Goal: Task Accomplishment & Management: Use online tool/utility

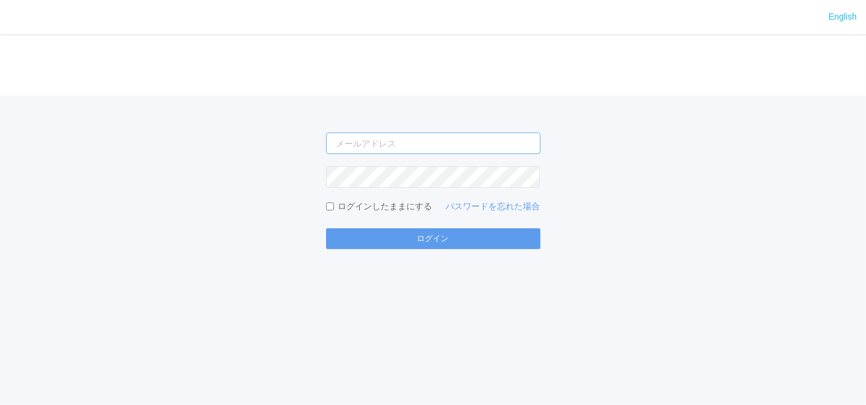
click at [362, 142] on input "email" at bounding box center [433, 142] width 215 height 21
type input "[EMAIL_ADDRESS][DOMAIN_NAME]"
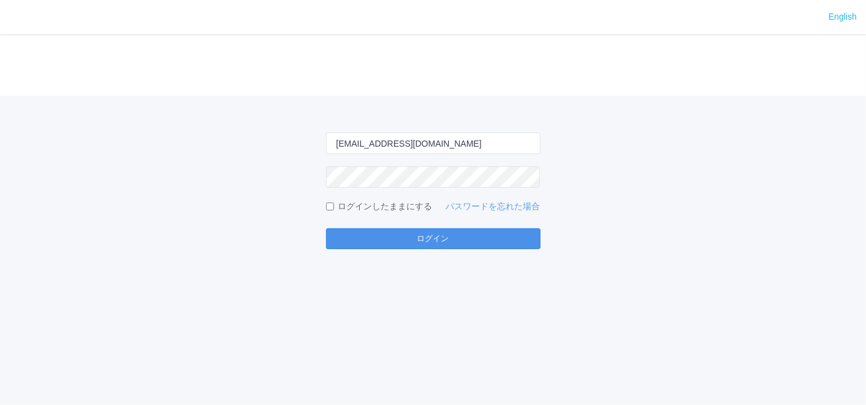
click at [437, 236] on button "ログイン" at bounding box center [433, 238] width 215 height 21
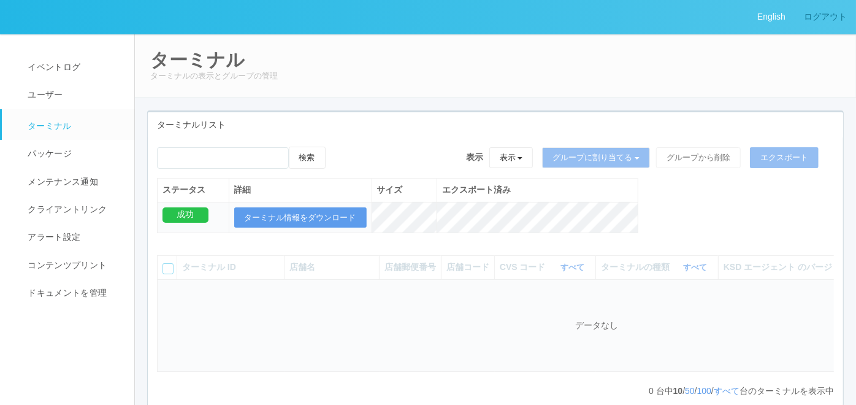
click at [836, 17] on link "ログアウト" at bounding box center [824, 17] width 61 height 34
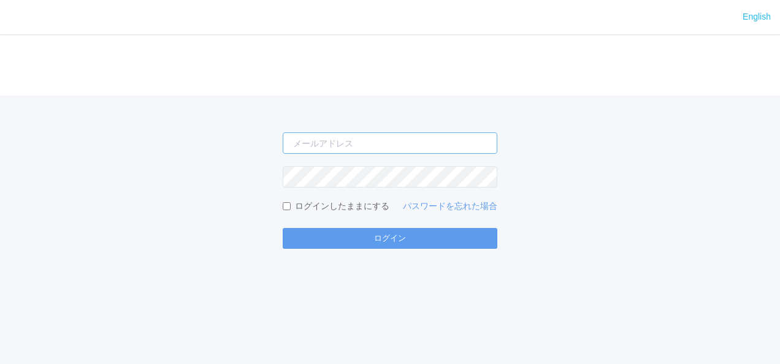
click at [372, 151] on input "email" at bounding box center [390, 142] width 215 height 21
type input "[EMAIL_ADDRESS][DOMAIN_NAME]"
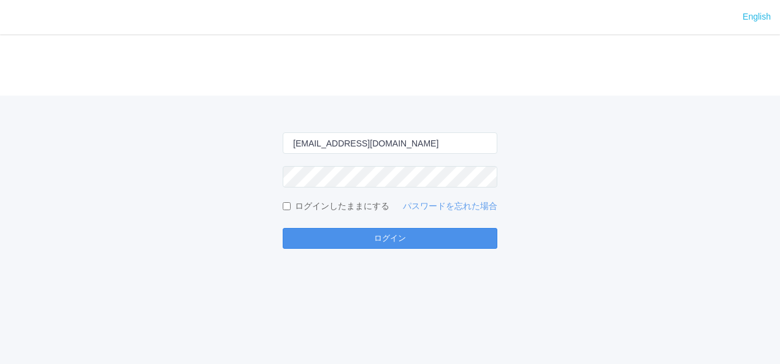
click at [428, 235] on button "ログイン" at bounding box center [390, 238] width 215 height 21
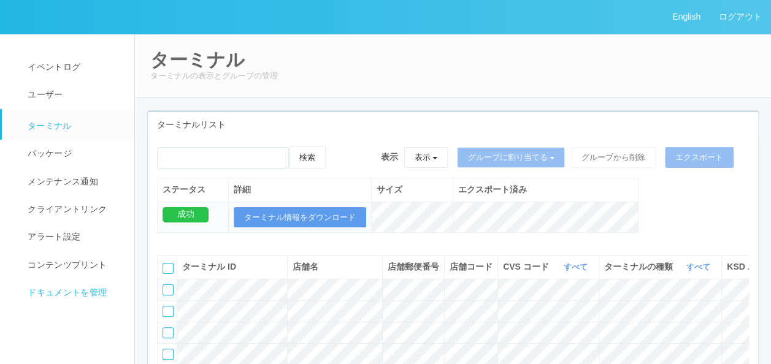
click at [44, 288] on span "ドキュメントを管理" at bounding box center [66, 292] width 82 height 10
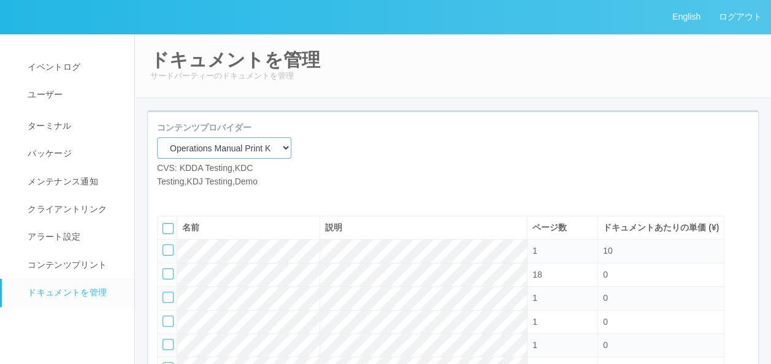
click at [229, 147] on select "Operations Manual Print KDDA OMPテストプリント Test Provider マニュアル・POP印刷（セコマ） マニュアル Op…" at bounding box center [224, 147] width 134 height 21
select select "d61bc601-c7d4-48cb-8c6e-323a827217fa"
click at [157, 137] on select "Operations Manual Print KDDA OMPテストプリント Test Provider マニュアル・POP印刷（セコマ） マニュアル Op…" at bounding box center [224, 147] width 134 height 21
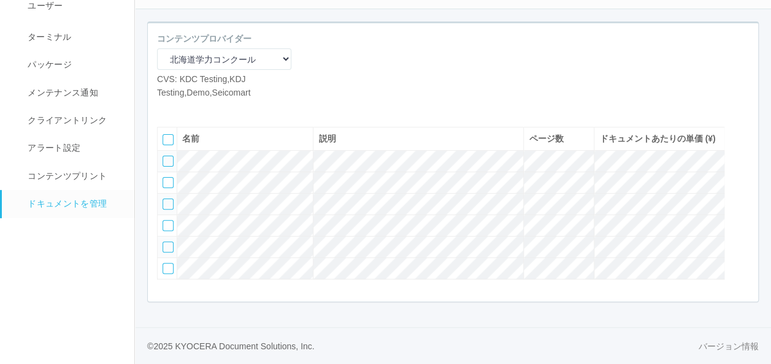
scroll to position [36, 0]
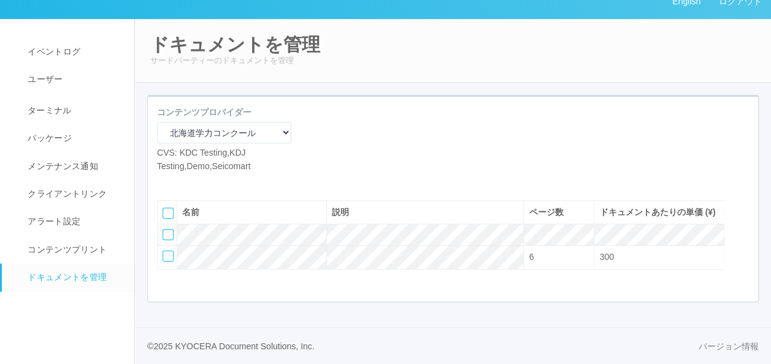
click at [185, 182] on icon at bounding box center [185, 182] width 0 height 0
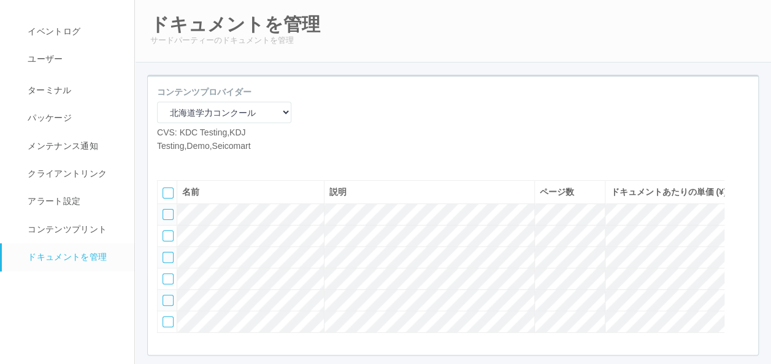
scroll to position [120, 0]
